Goal: Transaction & Acquisition: Purchase product/service

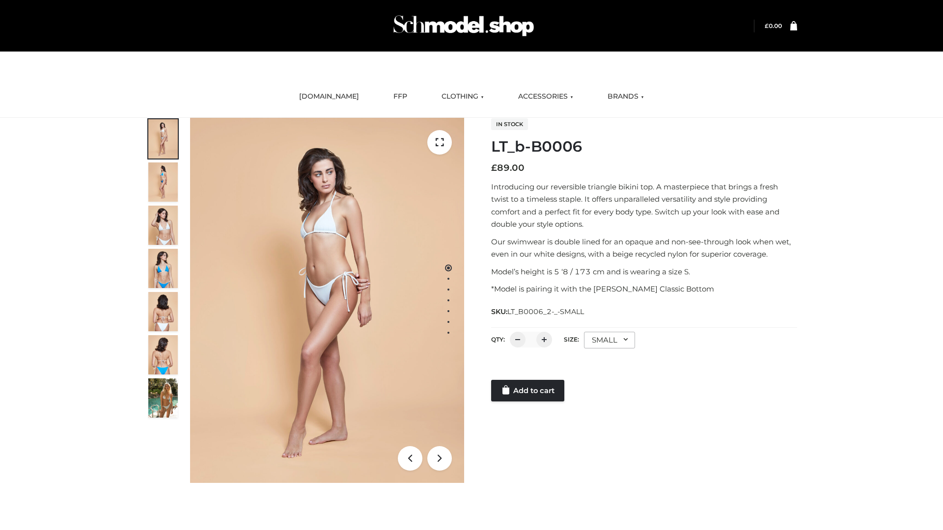
click at [528, 391] on link "Add to cart" at bounding box center [527, 391] width 73 height 22
